Goal: Task Accomplishment & Management: Complete application form

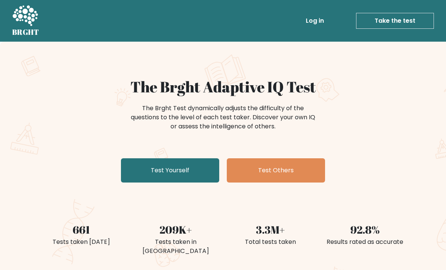
click at [207, 171] on link "Test Yourself" at bounding box center [170, 170] width 98 height 24
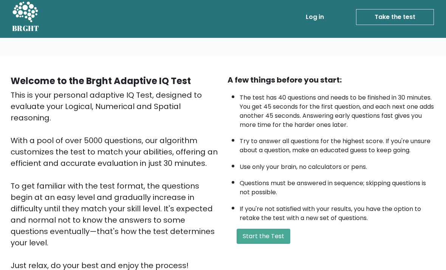
scroll to position [3, 0]
click at [271, 240] on button "Start the Test" at bounding box center [264, 236] width 54 height 15
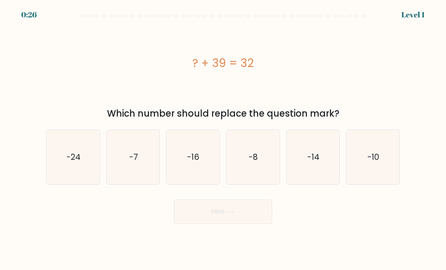
click at [133, 162] on text "-7" at bounding box center [133, 156] width 9 height 11
click at [223, 139] on input "b. -7" at bounding box center [223, 137] width 0 height 4
radio input "true"
click at [248, 220] on button "Next" at bounding box center [223, 211] width 98 height 24
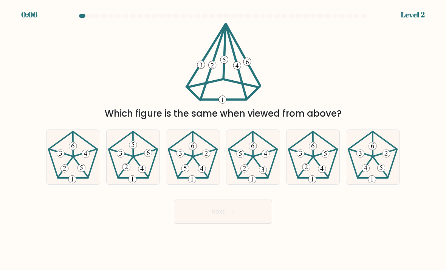
click at [143, 166] on icon at bounding box center [133, 156] width 53 height 53
click at [223, 139] on input "b." at bounding box center [223, 137] width 0 height 4
radio input "true"
click at [245, 217] on button "Next" at bounding box center [223, 211] width 98 height 24
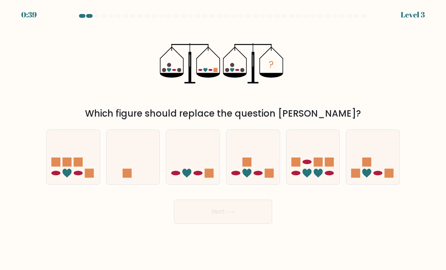
click at [204, 175] on icon at bounding box center [192, 157] width 53 height 44
click at [223, 139] on input "c." at bounding box center [223, 137] width 0 height 4
radio input "true"
click at [231, 223] on button "Next" at bounding box center [223, 211] width 98 height 24
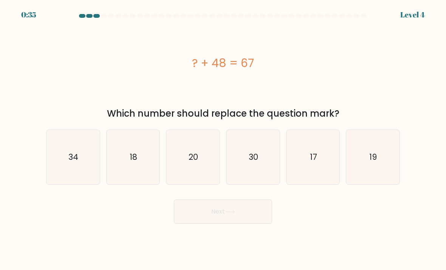
click at [370, 174] on icon "19" at bounding box center [372, 156] width 53 height 53
click at [223, 139] on input "f. 19" at bounding box center [223, 137] width 0 height 4
radio input "true"
click at [232, 221] on button "Next" at bounding box center [223, 211] width 98 height 24
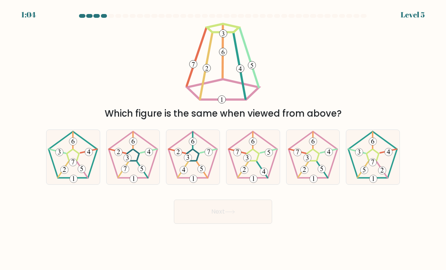
click at [259, 158] on icon at bounding box center [252, 156] width 53 height 53
click at [223, 139] on input "d." at bounding box center [223, 137] width 0 height 4
radio input "true"
click at [238, 220] on button "Next" at bounding box center [223, 211] width 98 height 24
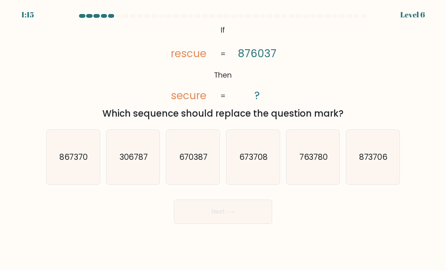
click at [273, 74] on icon "@import url('https://fonts.googleapis.com/css?family=Abril+Fatface:400,100,100i…" at bounding box center [222, 63] width 131 height 81
click at [210, 184] on div "670387" at bounding box center [193, 156] width 54 height 55
click at [223, 139] on input "c. 670387" at bounding box center [223, 137] width 0 height 4
radio input "true"
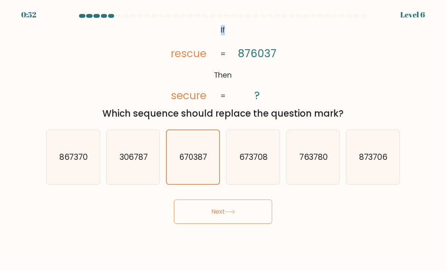
click at [185, 79] on icon "@import url('https://fonts.googleapis.com/css?family=Abril+Fatface:400,100,100i…" at bounding box center [222, 63] width 131 height 81
click at [148, 82] on div "@import url('https://fonts.googleapis.com/css?family=Abril+Fatface:400,100,100i…" at bounding box center [223, 72] width 363 height 98
click at [249, 223] on button "Next" at bounding box center [223, 211] width 98 height 24
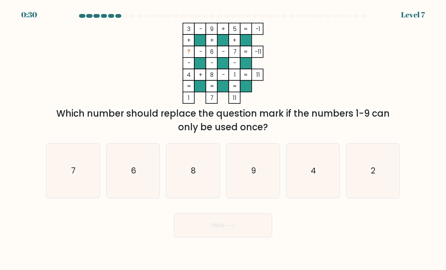
click at [375, 197] on icon "2" at bounding box center [372, 170] width 53 height 53
click at [223, 139] on input "f. 2" at bounding box center [223, 137] width 0 height 4
radio input "true"
click at [220, 231] on button "Next" at bounding box center [223, 225] width 98 height 24
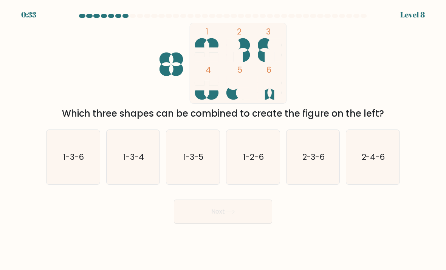
click at [312, 172] on icon "2-3-6" at bounding box center [313, 156] width 53 height 53
click at [223, 139] on input "e. 2-3-6" at bounding box center [223, 137] width 0 height 4
radio input "true"
click at [240, 223] on button "Next" at bounding box center [223, 211] width 98 height 24
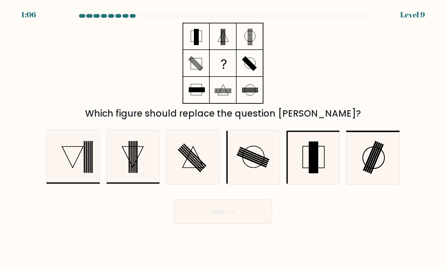
click at [186, 167] on icon at bounding box center [193, 156] width 21 height 21
click at [223, 139] on input "c." at bounding box center [223, 137] width 0 height 4
radio input "true"
click at [185, 215] on button "Next" at bounding box center [223, 211] width 98 height 24
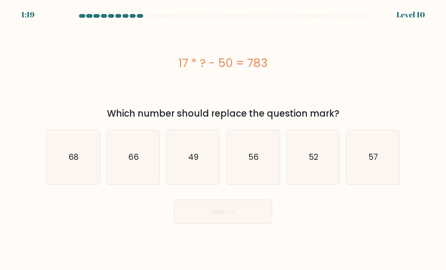
click at [197, 157] on icon "49" at bounding box center [192, 156] width 53 height 53
click at [223, 139] on input "c. 49" at bounding box center [223, 137] width 0 height 4
radio input "true"
click at [227, 215] on button "Next" at bounding box center [223, 211] width 98 height 24
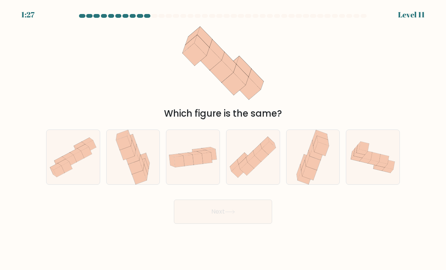
click at [329, 169] on icon at bounding box center [313, 157] width 36 height 54
click at [223, 139] on input "e." at bounding box center [223, 137] width 0 height 4
radio input "true"
click at [259, 216] on button "Next" at bounding box center [223, 211] width 98 height 24
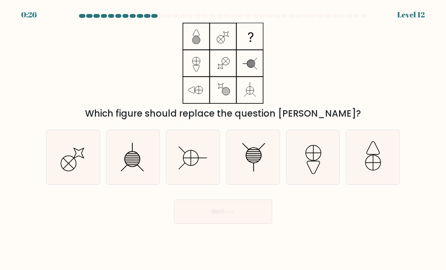
click at [266, 169] on icon at bounding box center [252, 156] width 53 height 53
click at [223, 139] on input "d." at bounding box center [223, 137] width 0 height 4
radio input "true"
click at [228, 214] on icon at bounding box center [230, 211] width 10 height 4
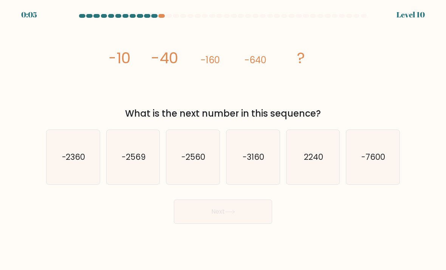
click at [378, 162] on text "-7600" at bounding box center [374, 156] width 24 height 11
click at [223, 139] on input "f. -7600" at bounding box center [223, 137] width 0 height 4
radio input "true"
click at [265, 167] on icon "-3160" at bounding box center [252, 156] width 53 height 53
click at [223, 139] on input "d. -3160" at bounding box center [223, 137] width 0 height 4
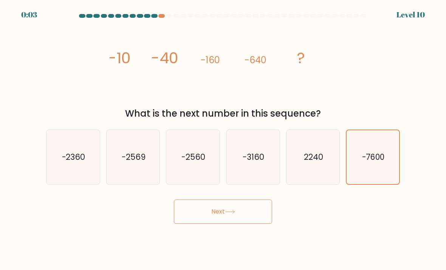
radio input "true"
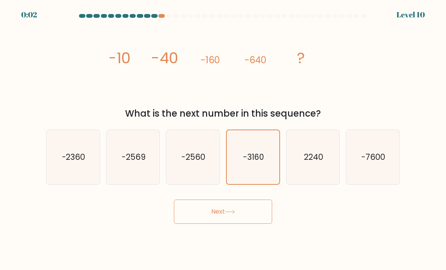
click at [226, 214] on button "Next" at bounding box center [223, 211] width 98 height 24
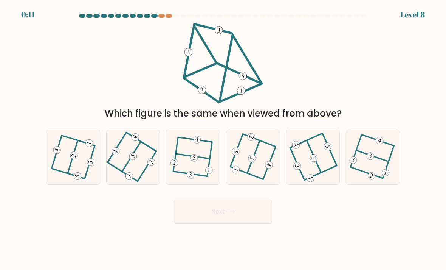
click at [258, 173] on icon at bounding box center [252, 156] width 43 height 43
click at [223, 139] on input "d." at bounding box center [223, 137] width 0 height 4
radio input "true"
click at [245, 220] on button "Next" at bounding box center [223, 211] width 98 height 24
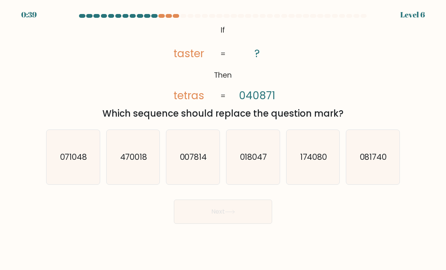
click at [344, 57] on div "@import url('https://fonts.googleapis.com/css?family=Abril+Fatface:400,100,100i…" at bounding box center [223, 72] width 363 height 98
click at [59, 177] on icon "071048" at bounding box center [72, 156] width 53 height 53
click at [223, 139] on input "a. 071048" at bounding box center [223, 137] width 0 height 4
radio input "true"
click at [193, 221] on button "Next" at bounding box center [223, 211] width 98 height 24
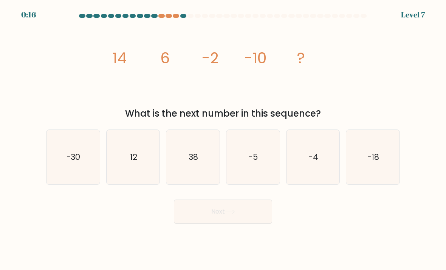
click at [376, 157] on icon "-18" at bounding box center [372, 156] width 53 height 53
click at [223, 139] on input "f. -18" at bounding box center [223, 137] width 0 height 4
radio input "true"
click at [240, 222] on button "Next" at bounding box center [223, 211] width 98 height 24
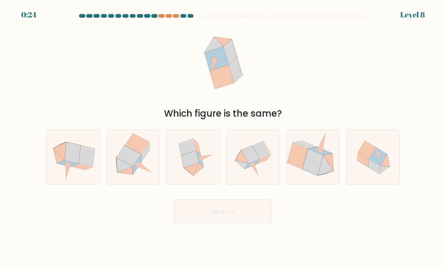
click at [268, 180] on icon at bounding box center [252, 156] width 53 height 53
click at [223, 139] on input "d." at bounding box center [223, 137] width 0 height 4
radio input "true"
click at [251, 223] on button "Next" at bounding box center [223, 211] width 98 height 24
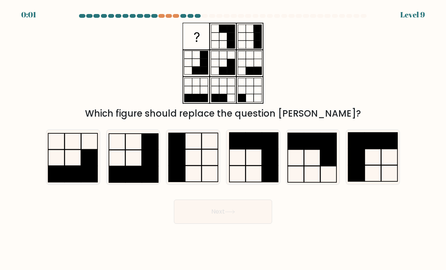
click at [143, 166] on rect at bounding box center [150, 158] width 16 height 16
click at [223, 139] on input "b." at bounding box center [223, 137] width 0 height 4
radio input "true"
click at [84, 180] on rect at bounding box center [89, 174] width 16 height 16
click at [223, 139] on input "a." at bounding box center [223, 137] width 0 height 4
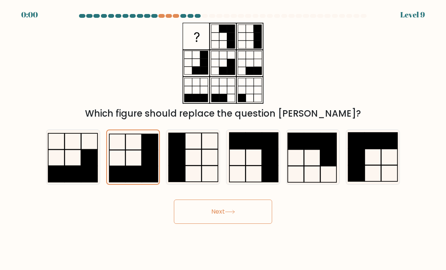
radio input "true"
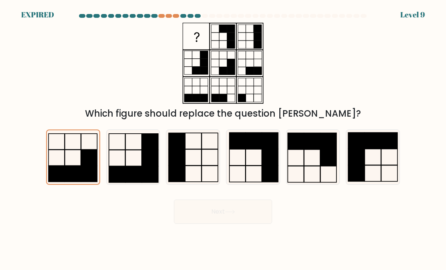
click at [198, 209] on div "Next" at bounding box center [223, 209] width 363 height 30
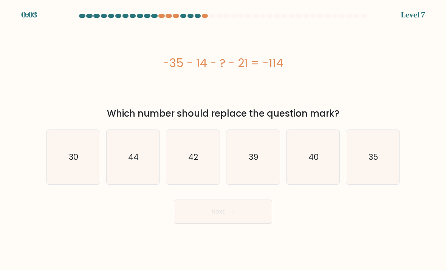
click at [206, 176] on icon "42" at bounding box center [192, 156] width 53 height 53
click at [223, 139] on input "c. 42" at bounding box center [223, 137] width 0 height 4
radio input "true"
click at [242, 217] on button "Next" at bounding box center [223, 211] width 98 height 24
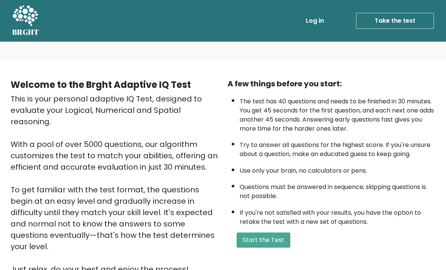
scroll to position [28, 0]
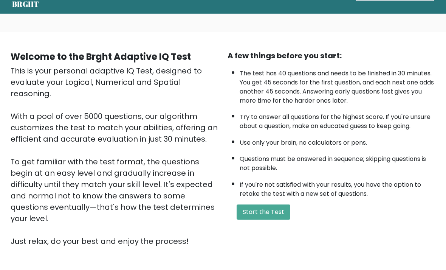
click at [260, 219] on button "Start the Test" at bounding box center [264, 211] width 54 height 15
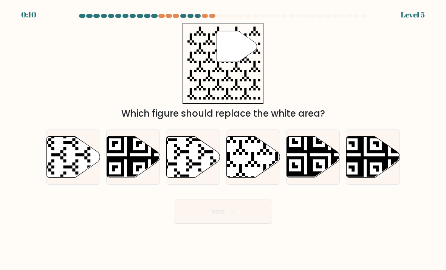
click at [186, 166] on icon at bounding box center [193, 156] width 53 height 41
click at [223, 139] on input "c." at bounding box center [223, 137] width 0 height 4
radio input "true"
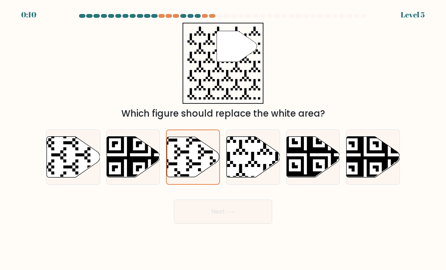
click at [208, 215] on button "Next" at bounding box center [223, 211] width 98 height 24
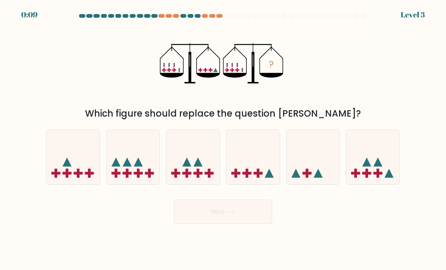
click at [205, 213] on button "Next" at bounding box center [223, 211] width 98 height 24
click at [173, 168] on icon at bounding box center [192, 157] width 53 height 44
click at [223, 139] on input "c." at bounding box center [223, 137] width 0 height 4
radio input "true"
click at [203, 210] on button "Next" at bounding box center [223, 211] width 98 height 24
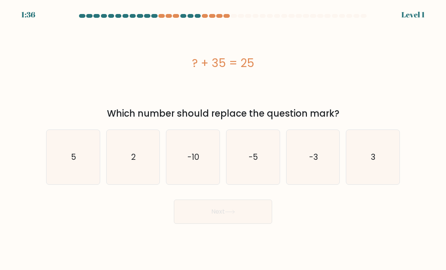
click at [97, 156] on icon "5" at bounding box center [72, 156] width 53 height 53
click at [223, 139] on input "a. 5" at bounding box center [223, 137] width 0 height 4
radio input "true"
click at [203, 215] on button "Next" at bounding box center [223, 211] width 98 height 24
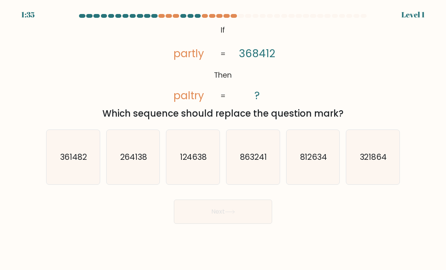
click at [194, 162] on text "124638" at bounding box center [193, 156] width 27 height 11
click at [223, 139] on input "c. 124638" at bounding box center [223, 137] width 0 height 4
radio input "true"
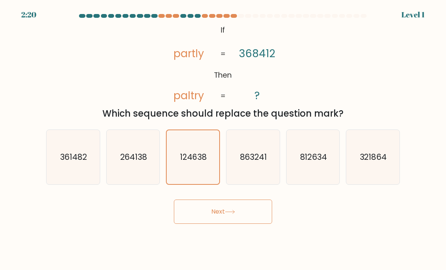
click at [219, 223] on button "Next" at bounding box center [223, 211] width 98 height 24
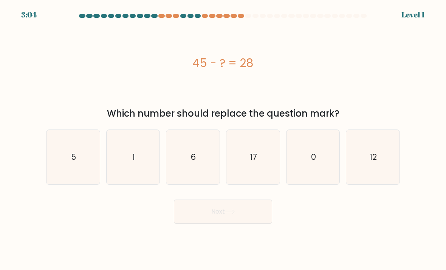
click at [246, 174] on icon "17" at bounding box center [252, 156] width 53 height 53
click at [223, 139] on input "d. 17" at bounding box center [223, 137] width 0 height 4
radio input "true"
click at [225, 223] on button "Next" at bounding box center [223, 211] width 98 height 24
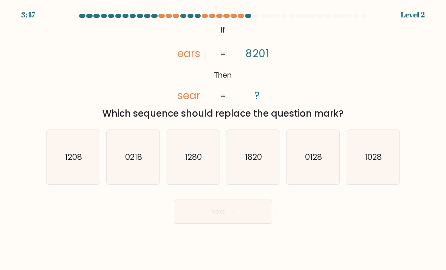
click at [250, 158] on icon "1820" at bounding box center [252, 156] width 53 height 53
click at [223, 139] on input "d. 1820" at bounding box center [223, 137] width 0 height 4
radio input "true"
click at [221, 215] on button "Next" at bounding box center [223, 211] width 98 height 24
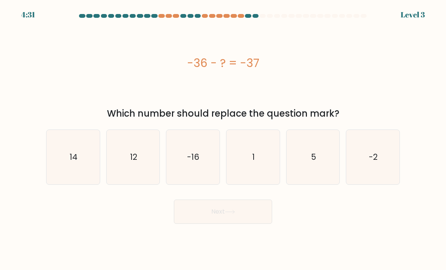
click at [259, 163] on icon "1" at bounding box center [252, 156] width 53 height 53
click at [223, 139] on input "d. 1" at bounding box center [223, 137] width 0 height 4
radio input "true"
click at [226, 221] on button "Next" at bounding box center [223, 211] width 98 height 24
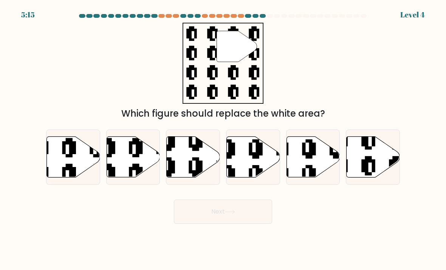
click at [167, 169] on icon at bounding box center [193, 156] width 53 height 41
click at [223, 139] on input "c." at bounding box center [223, 137] width 0 height 4
radio input "true"
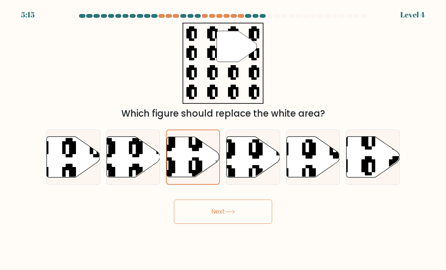
click at [198, 212] on button "Next" at bounding box center [223, 211] width 98 height 24
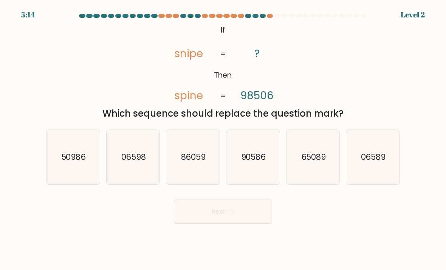
click at [260, 161] on text "90586" at bounding box center [253, 156] width 25 height 11
click at [223, 139] on input "d. 90586" at bounding box center [223, 137] width 0 height 4
radio input "true"
click at [245, 220] on button "Next" at bounding box center [223, 211] width 98 height 24
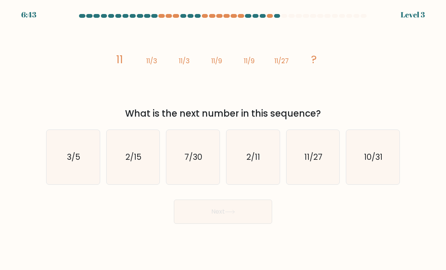
click at [269, 158] on icon "2/11" at bounding box center [252, 156] width 53 height 53
click at [223, 139] on input "d. 2/11" at bounding box center [223, 137] width 0 height 4
radio input "true"
click at [253, 208] on button "Next" at bounding box center [223, 211] width 98 height 24
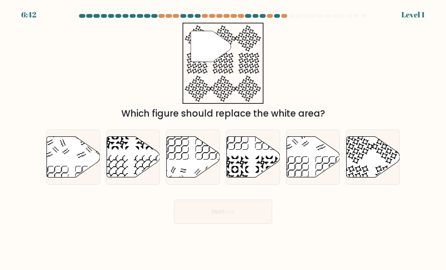
click at [273, 162] on icon at bounding box center [253, 156] width 53 height 41
click at [223, 139] on input "d." at bounding box center [223, 137] width 0 height 4
radio input "true"
click at [248, 223] on button "Next" at bounding box center [223, 211] width 98 height 24
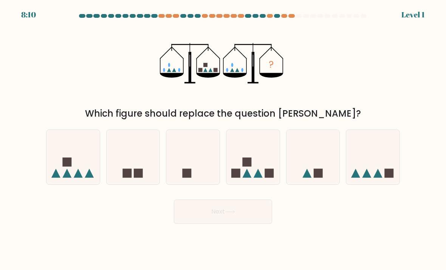
click at [271, 169] on icon at bounding box center [252, 157] width 53 height 44
click at [223, 139] on input "d." at bounding box center [223, 137] width 0 height 4
radio input "true"
click at [250, 223] on button "Next" at bounding box center [223, 211] width 98 height 24
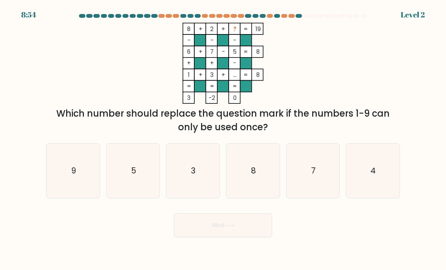
click at [264, 160] on icon "8" at bounding box center [252, 170] width 53 height 53
click at [223, 139] on input "d. 8" at bounding box center [223, 137] width 0 height 4
radio input "true"
click at [244, 220] on button "Next" at bounding box center [223, 225] width 98 height 24
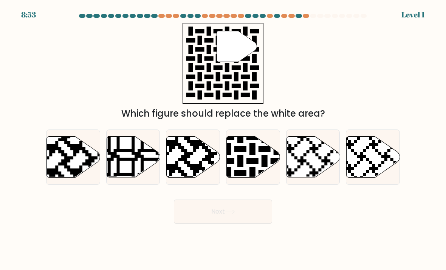
click at [271, 159] on icon at bounding box center [253, 156] width 53 height 41
click at [223, 139] on input "d." at bounding box center [223, 137] width 0 height 4
radio input "true"
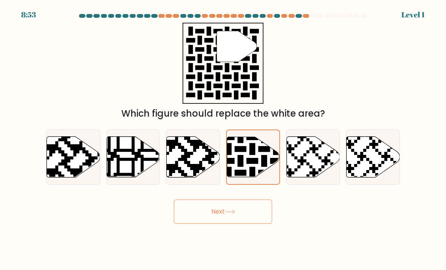
click at [235, 216] on button "Next" at bounding box center [223, 211] width 98 height 24
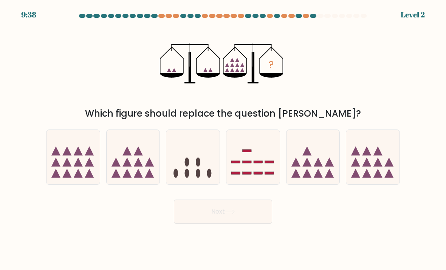
click at [300, 168] on icon at bounding box center [313, 157] width 53 height 44
click at [223, 139] on input "e." at bounding box center [223, 137] width 0 height 4
radio input "true"
click at [242, 212] on button "Next" at bounding box center [223, 211] width 98 height 24
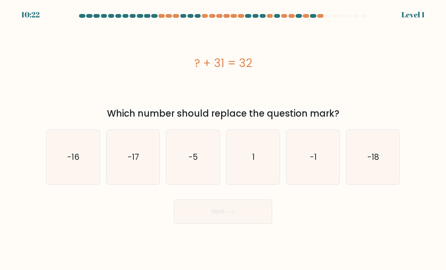
click at [366, 164] on icon "-18" at bounding box center [372, 156] width 53 height 53
click at [223, 139] on input "f. -18" at bounding box center [223, 137] width 0 height 4
radio input "true"
click at [227, 214] on icon at bounding box center [230, 211] width 10 height 4
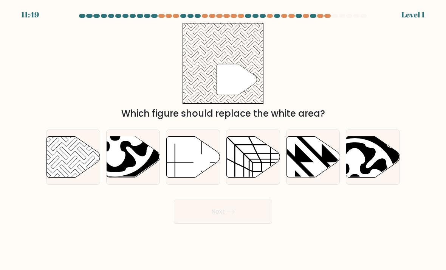
click at [317, 168] on icon at bounding box center [313, 156] width 53 height 41
click at [223, 139] on input "e." at bounding box center [223, 137] width 0 height 4
radio input "true"
click at [239, 217] on button "Next" at bounding box center [223, 211] width 98 height 24
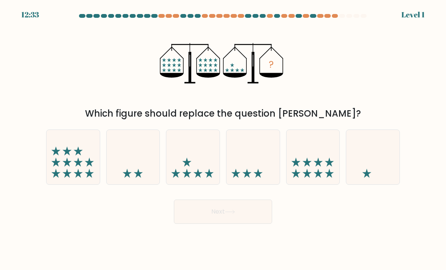
click at [307, 166] on icon at bounding box center [306, 161] width 9 height 9
click at [223, 139] on input "e." at bounding box center [223, 137] width 0 height 4
radio input "true"
click at [223, 219] on button "Next" at bounding box center [223, 211] width 98 height 24
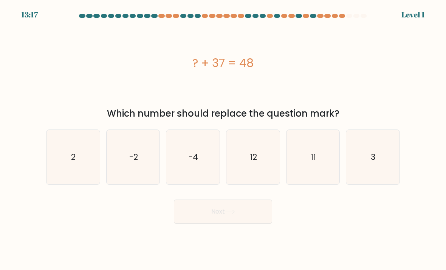
click at [305, 166] on icon "11" at bounding box center [313, 156] width 53 height 53
click at [223, 139] on input "e. 11" at bounding box center [223, 137] width 0 height 4
radio input "true"
click at [235, 211] on button "Next" at bounding box center [223, 211] width 98 height 24
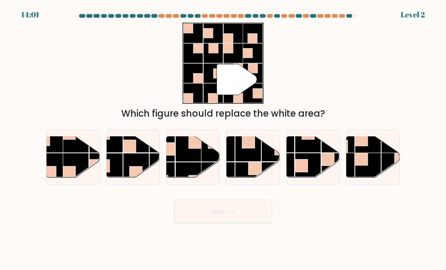
click at [265, 160] on rect at bounding box center [275, 148] width 26 height 26
click at [223, 139] on input "d." at bounding box center [223, 137] width 0 height 4
radio input "true"
click at [238, 211] on button "Next" at bounding box center [223, 211] width 98 height 24
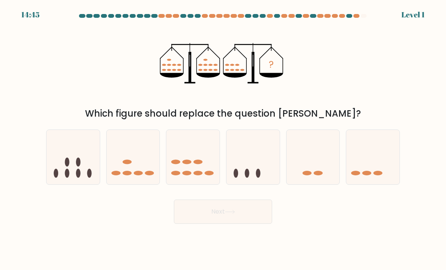
click at [312, 160] on icon at bounding box center [313, 157] width 53 height 44
click at [223, 139] on input "e." at bounding box center [223, 137] width 0 height 4
radio input "true"
click at [253, 211] on button "Next" at bounding box center [223, 211] width 98 height 24
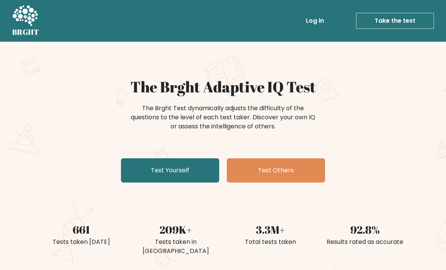
click at [171, 166] on link "Test Yourself" at bounding box center [170, 170] width 98 height 24
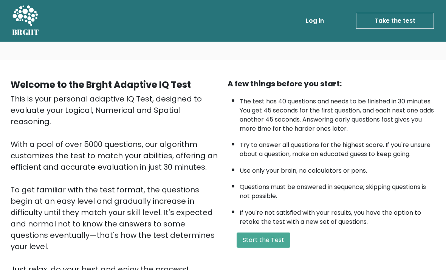
click at [252, 247] on button "Start the Test" at bounding box center [264, 239] width 54 height 15
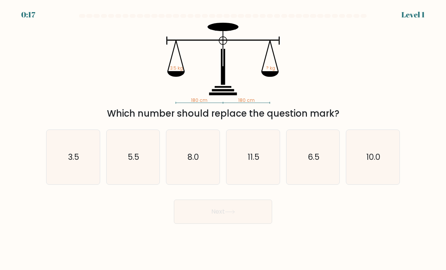
click at [141, 170] on icon "5.5" at bounding box center [133, 156] width 53 height 53
click at [223, 139] on input "b. 5.5" at bounding box center [223, 137] width 0 height 4
radio input "true"
click at [83, 169] on icon "3.5" at bounding box center [72, 156] width 53 height 53
click at [223, 139] on input "a. 3.5" at bounding box center [223, 137] width 0 height 4
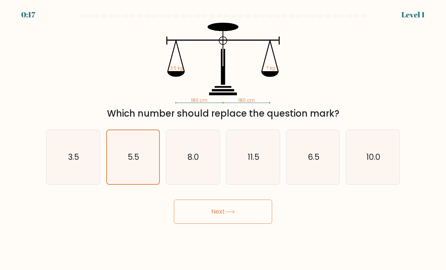
radio input "true"
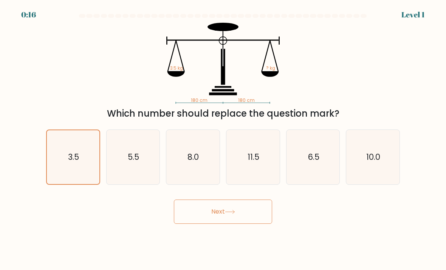
click at [198, 222] on button "Next" at bounding box center [223, 211] width 98 height 24
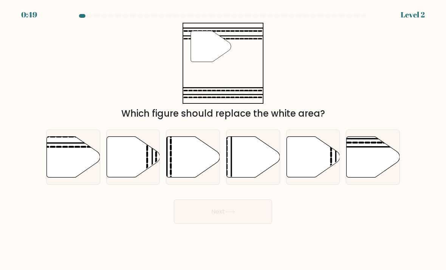
click at [71, 167] on icon at bounding box center [73, 156] width 53 height 41
click at [223, 139] on input "a." at bounding box center [223, 137] width 0 height 4
radio input "true"
click at [200, 216] on button "Next" at bounding box center [223, 211] width 98 height 24
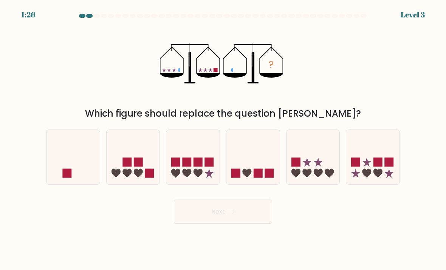
click at [78, 179] on icon at bounding box center [72, 157] width 53 height 44
click at [223, 139] on input "a." at bounding box center [223, 137] width 0 height 4
radio input "true"
click at [205, 222] on button "Next" at bounding box center [223, 211] width 98 height 24
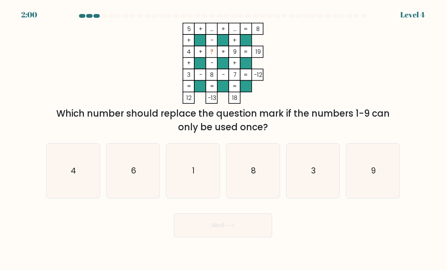
click at [27, 237] on form at bounding box center [223, 125] width 446 height 223
click at [142, 186] on icon "6" at bounding box center [133, 170] width 53 height 53
click at [223, 139] on input "b. 6" at bounding box center [223, 137] width 0 height 4
radio input "true"
click at [213, 228] on button "Next" at bounding box center [223, 225] width 98 height 24
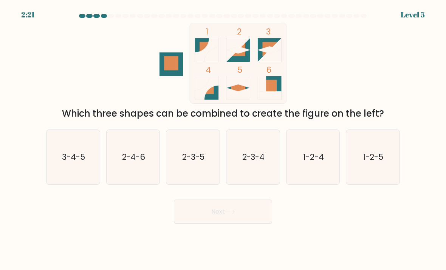
click at [206, 172] on icon "2-3-5" at bounding box center [192, 156] width 53 height 53
click at [223, 139] on input "c. 2-3-5" at bounding box center [223, 137] width 0 height 4
radio input "true"
click at [227, 214] on button "Next" at bounding box center [223, 211] width 98 height 24
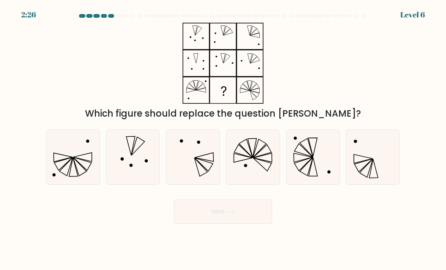
click at [269, 166] on icon at bounding box center [252, 156] width 53 height 53
click at [223, 139] on input "d." at bounding box center [223, 137] width 0 height 4
radio input "true"
click at [250, 214] on button "Next" at bounding box center [223, 211] width 98 height 24
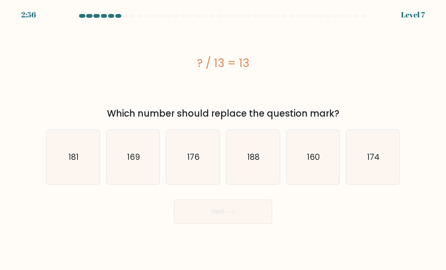
click at [146, 163] on icon "169" at bounding box center [133, 156] width 53 height 53
click at [223, 139] on input "b. 169" at bounding box center [223, 137] width 0 height 4
radio input "true"
click at [254, 217] on button "Next" at bounding box center [223, 211] width 98 height 24
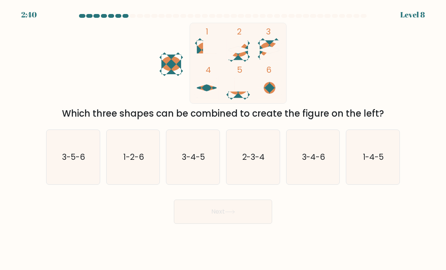
click at [270, 170] on icon "2-3-4" at bounding box center [252, 156] width 53 height 53
click at [223, 139] on input "d. 2-3-4" at bounding box center [223, 137] width 0 height 4
radio input "true"
click at [231, 214] on icon at bounding box center [230, 211] width 10 height 4
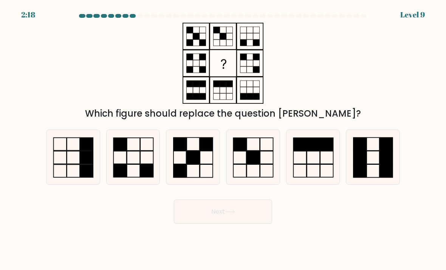
click at [148, 170] on icon at bounding box center [133, 156] width 53 height 53
click at [223, 139] on input "b." at bounding box center [223, 137] width 0 height 4
radio input "true"
click at [215, 217] on button "Next" at bounding box center [223, 211] width 98 height 24
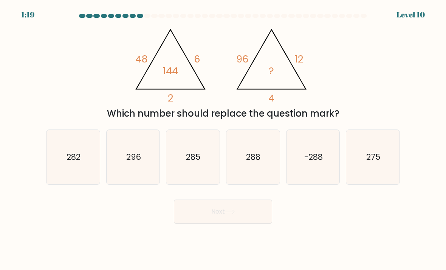
click at [206, 100] on icon "@import url('[URL][DOMAIN_NAME]); 48 6 2 144 @import url('[URL][DOMAIN_NAME]); …" at bounding box center [223, 63] width 186 height 81
click at [259, 173] on icon "288" at bounding box center [252, 156] width 53 height 53
click at [223, 139] on input "d. 288" at bounding box center [223, 137] width 0 height 4
radio input "true"
click at [252, 221] on button "Next" at bounding box center [223, 211] width 98 height 24
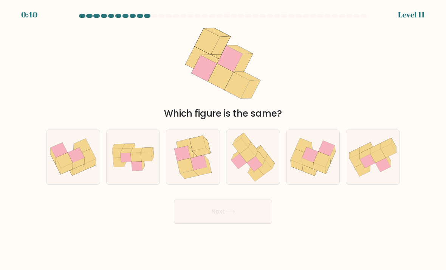
click at [239, 169] on icon at bounding box center [238, 160] width 15 height 15
click at [223, 139] on input "d." at bounding box center [223, 137] width 0 height 4
radio input "true"
click at [197, 220] on button "Next" at bounding box center [223, 211] width 98 height 24
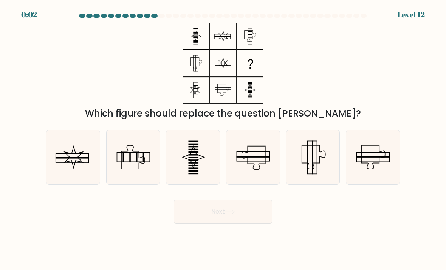
click at [378, 161] on icon at bounding box center [372, 156] width 53 height 53
click at [223, 139] on input "f." at bounding box center [223, 137] width 0 height 4
radio input "true"
click at [232, 215] on button "Next" at bounding box center [223, 211] width 98 height 24
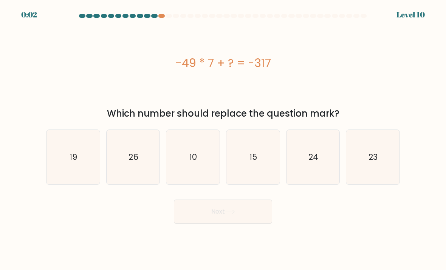
click at [321, 160] on icon "24" at bounding box center [313, 156] width 53 height 53
click at [223, 139] on input "e. 24" at bounding box center [223, 137] width 0 height 4
radio input "true"
click at [254, 213] on button "Next" at bounding box center [223, 211] width 98 height 24
